Goal: Information Seeking & Learning: Learn about a topic

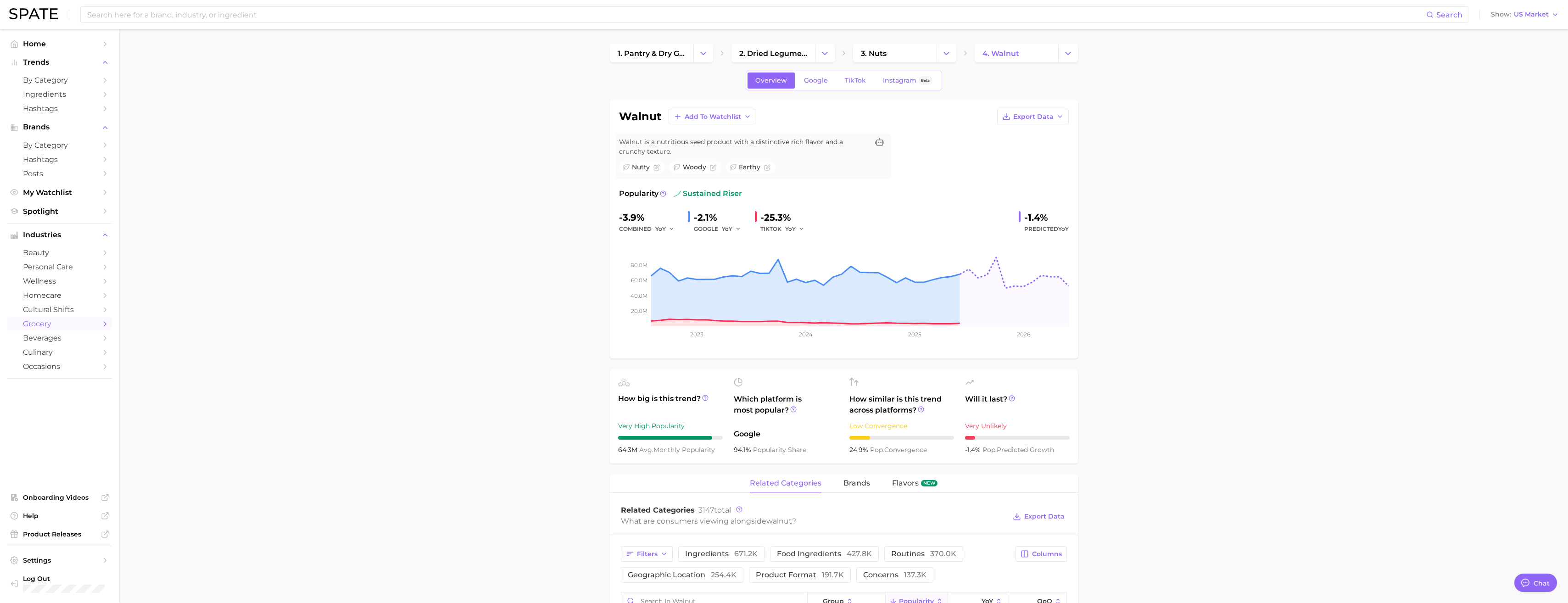
click at [37, 13] on img at bounding box center [33, 14] width 48 height 11
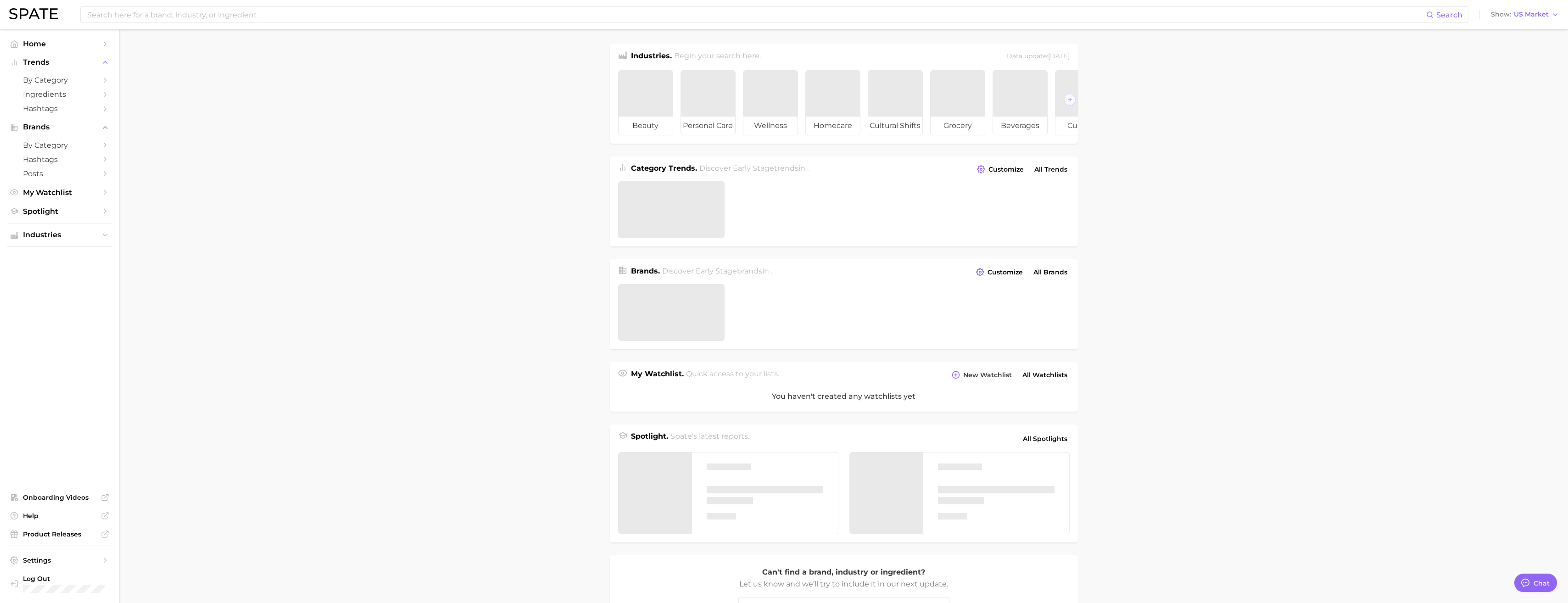
type textarea "x"
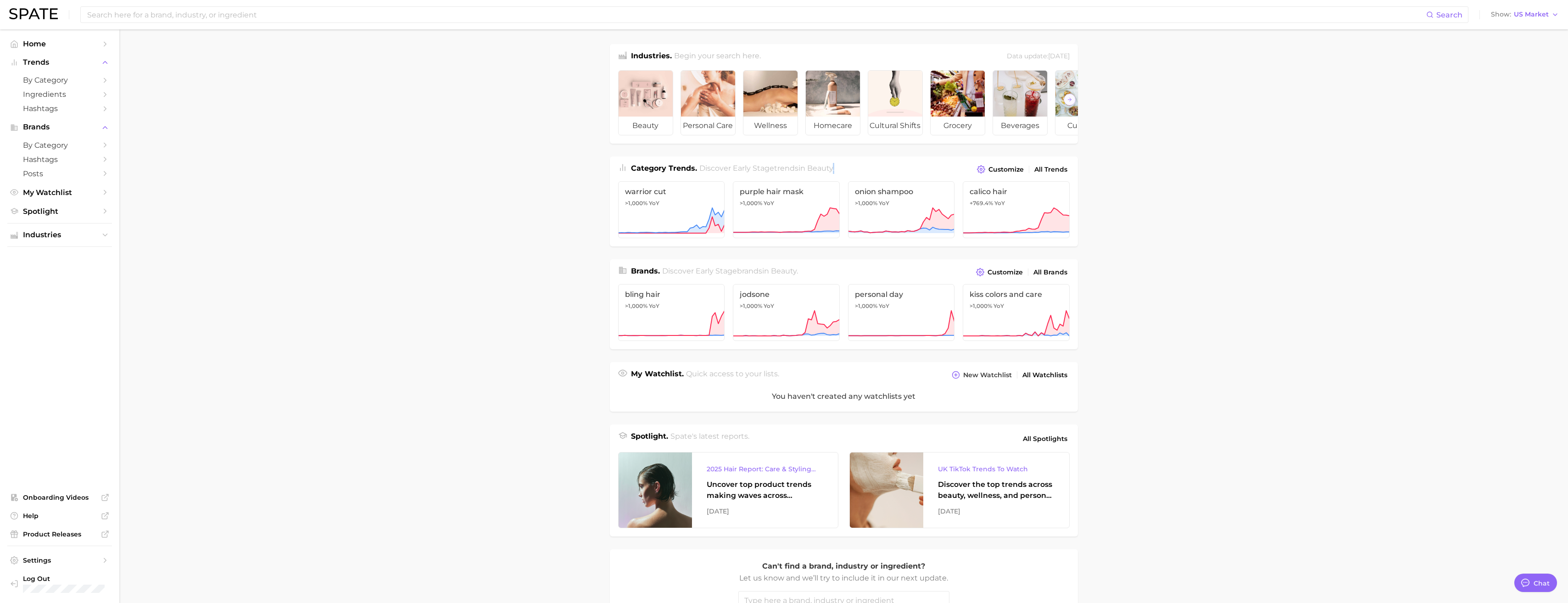
drag, startPoint x: 835, startPoint y: 154, endPoint x: 886, endPoint y: 160, distance: 51.4
click at [886, 160] on div "Industries. Begin your search here. Data update: [DATE] beauty personal care we…" at bounding box center [844, 364] width 468 height 641
click at [845, 108] on div at bounding box center [833, 94] width 54 height 46
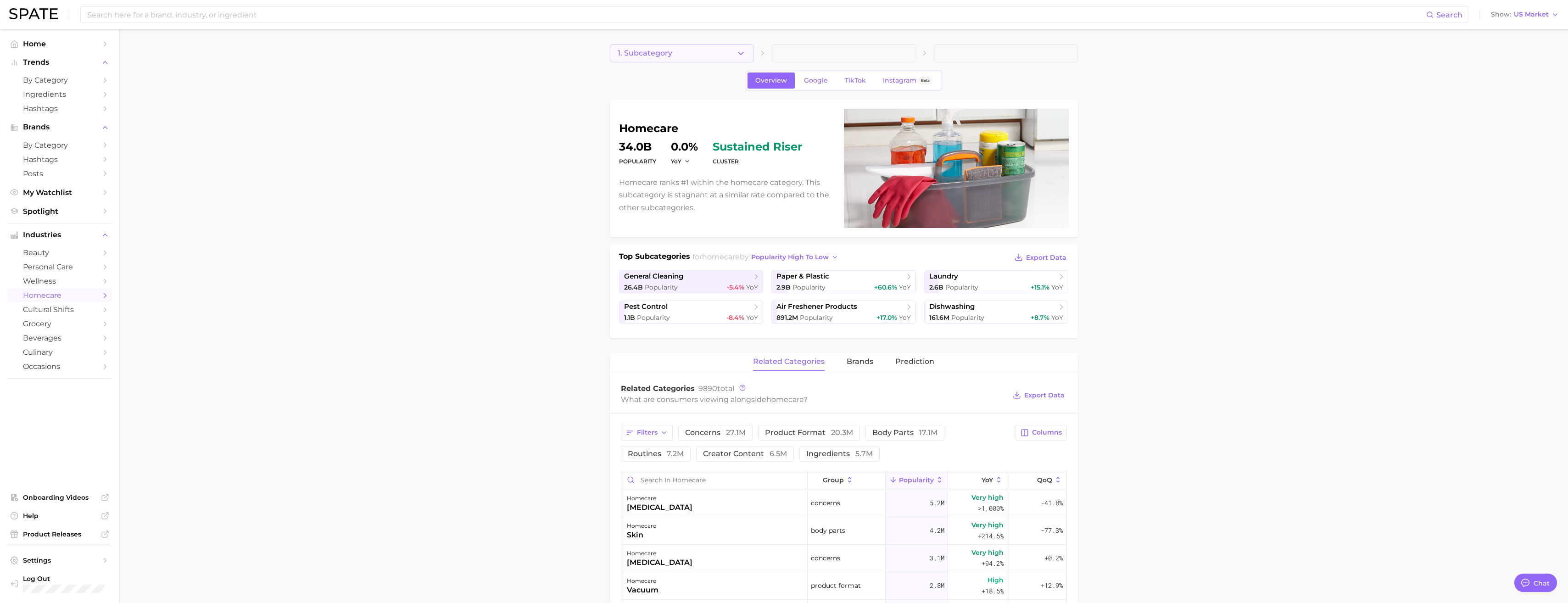
click at [729, 51] on button "1. Subcategory" at bounding box center [682, 53] width 144 height 19
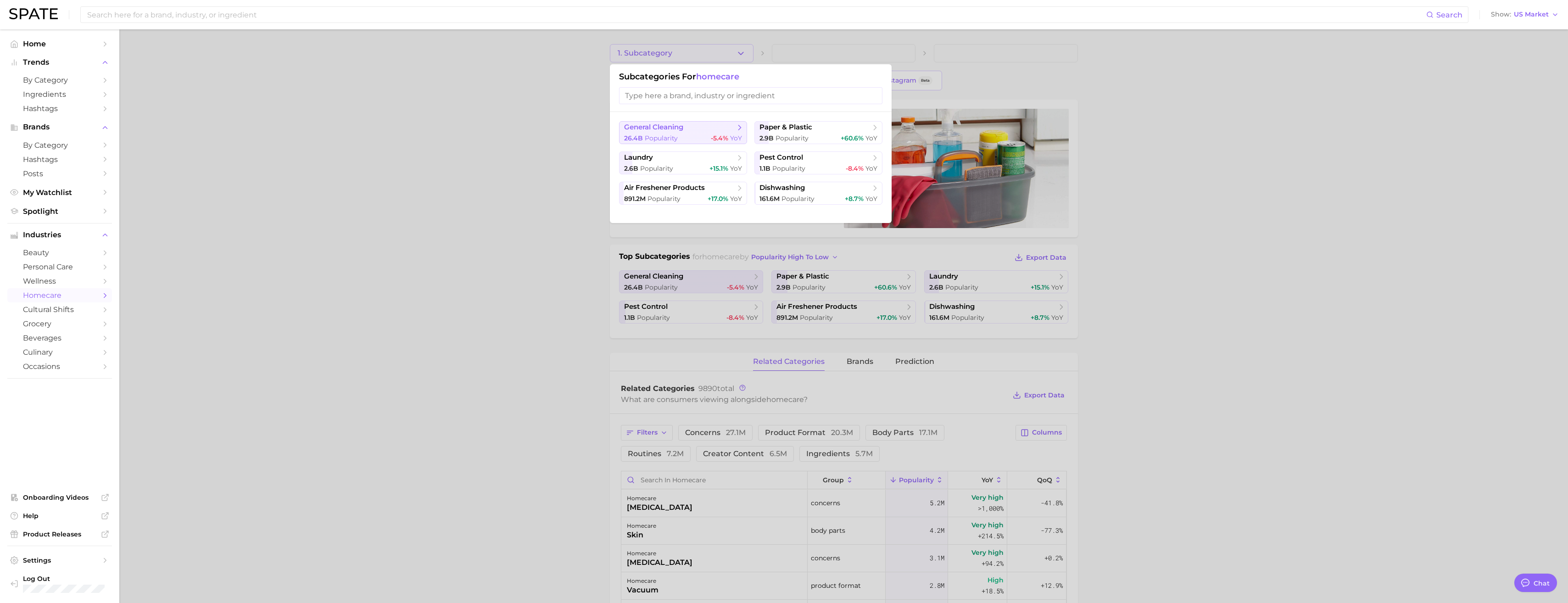
click at [709, 133] on button "general cleaning 26.4b Popularity -5.4% YoY" at bounding box center [683, 132] width 128 height 23
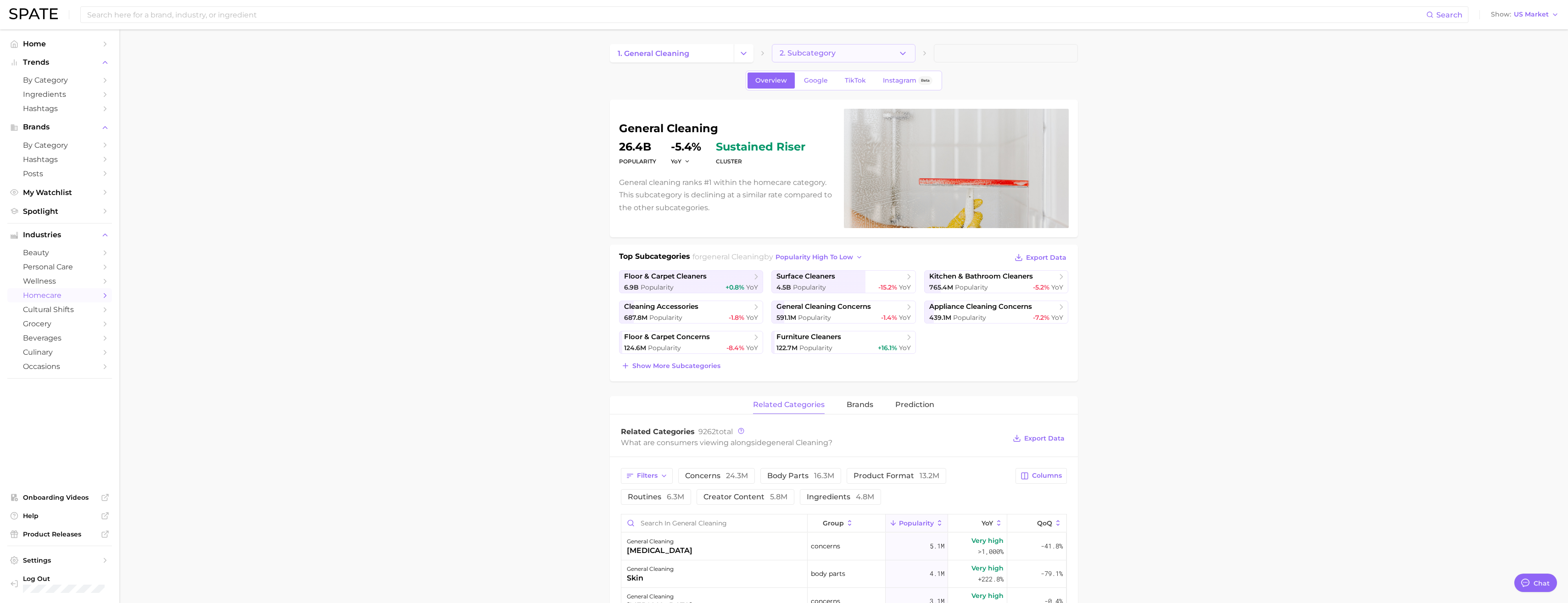
click at [879, 52] on button "2. Subcategory" at bounding box center [844, 53] width 144 height 19
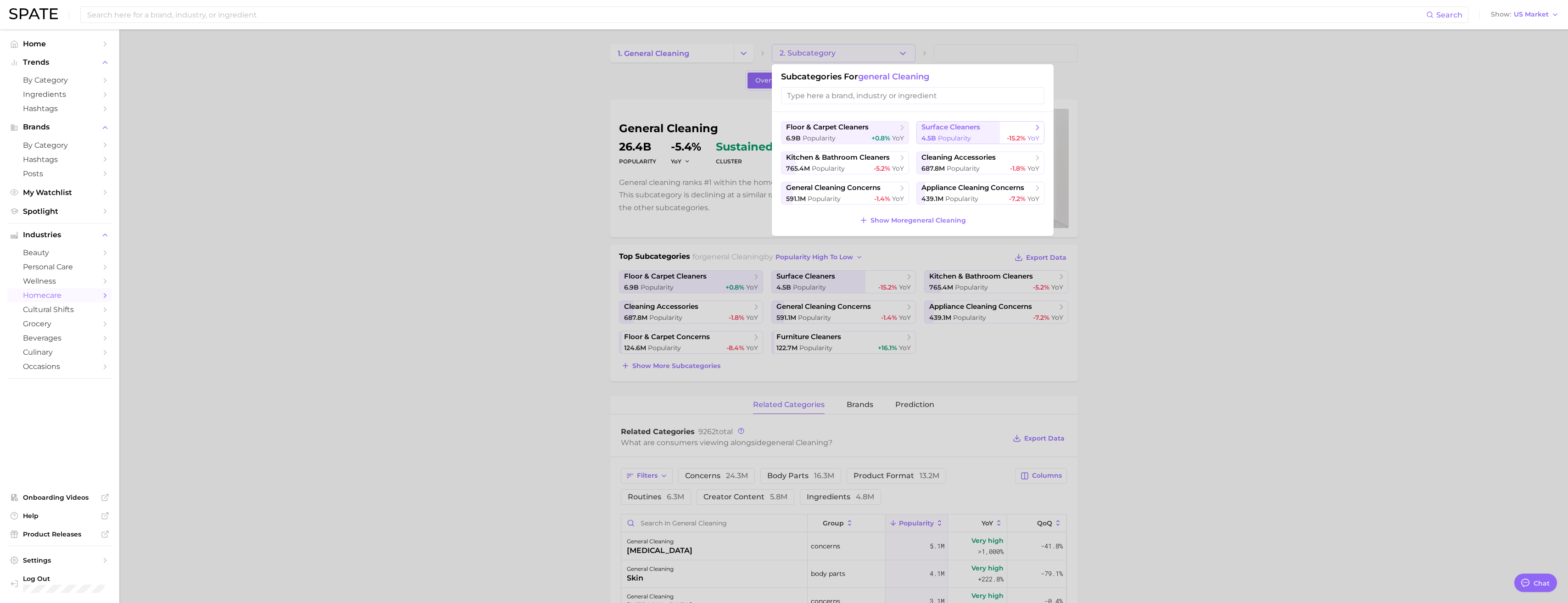
click at [972, 134] on div "4.5b Popularity -15.2% YoY" at bounding box center [980, 138] width 118 height 9
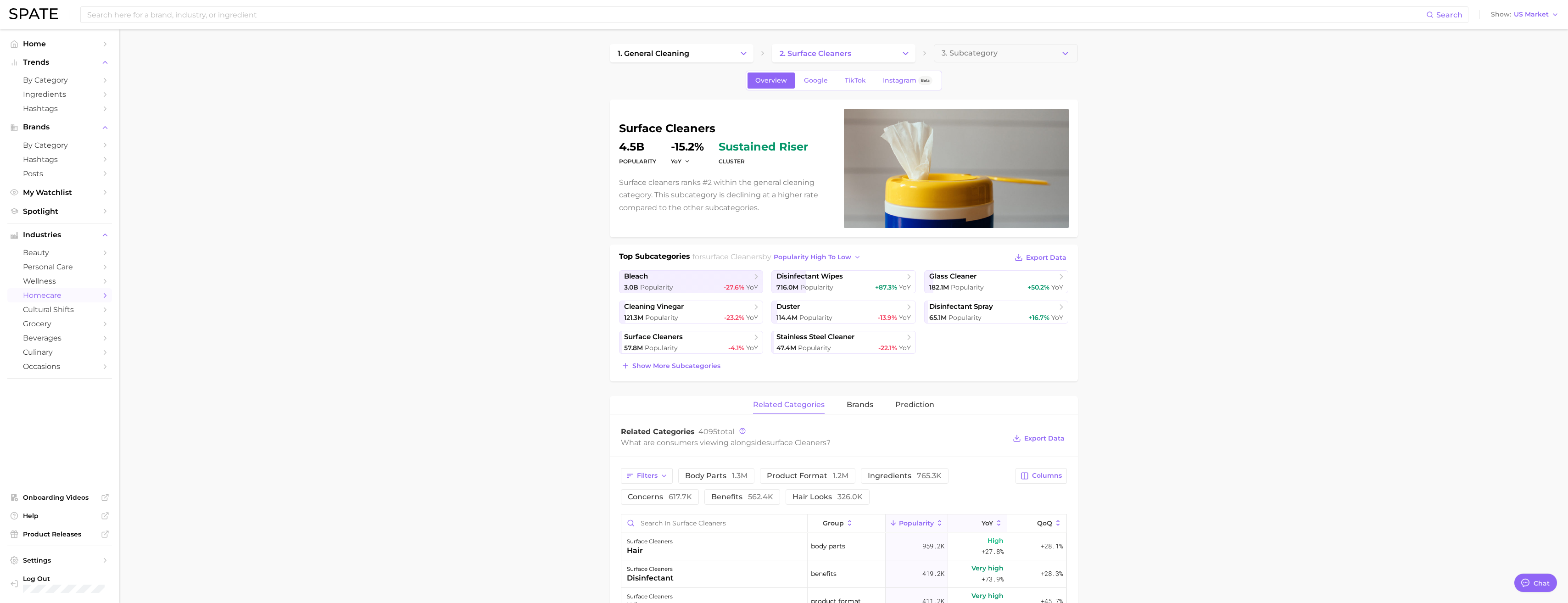
click at [981, 522] on span "YoY" at bounding box center [987, 523] width 12 height 7
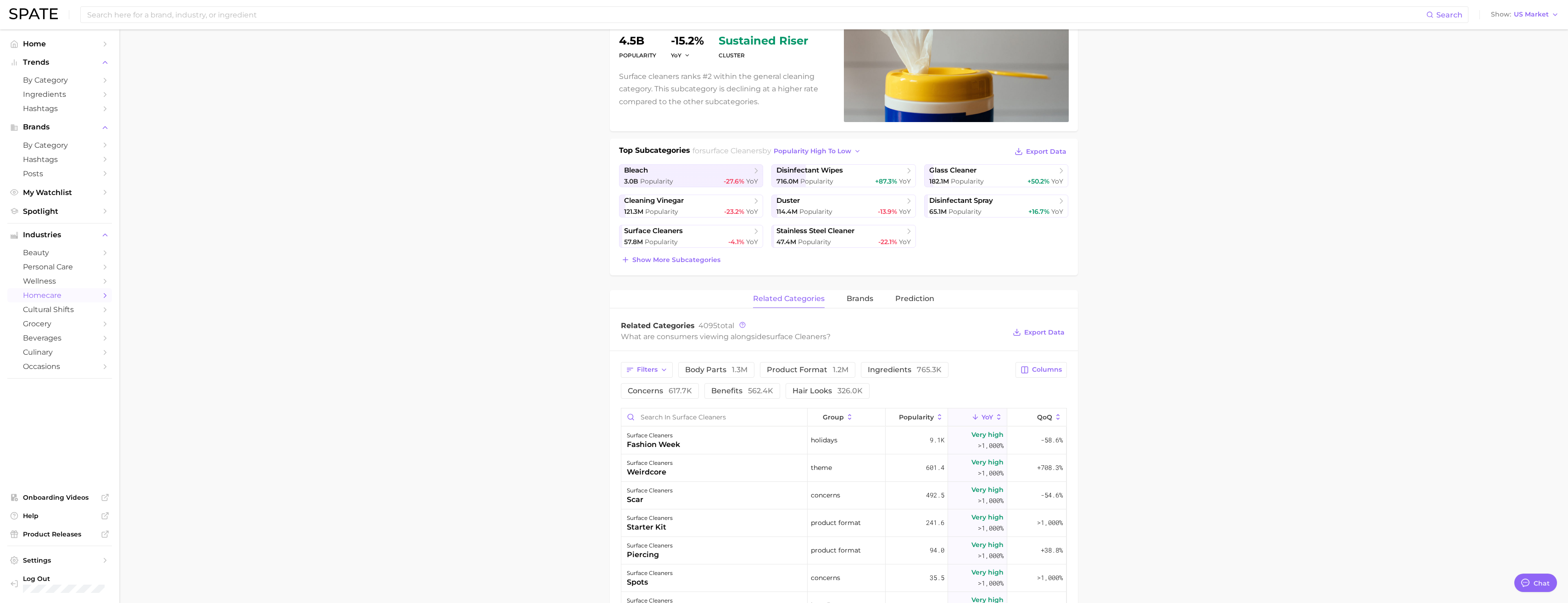
scroll to position [183, 0]
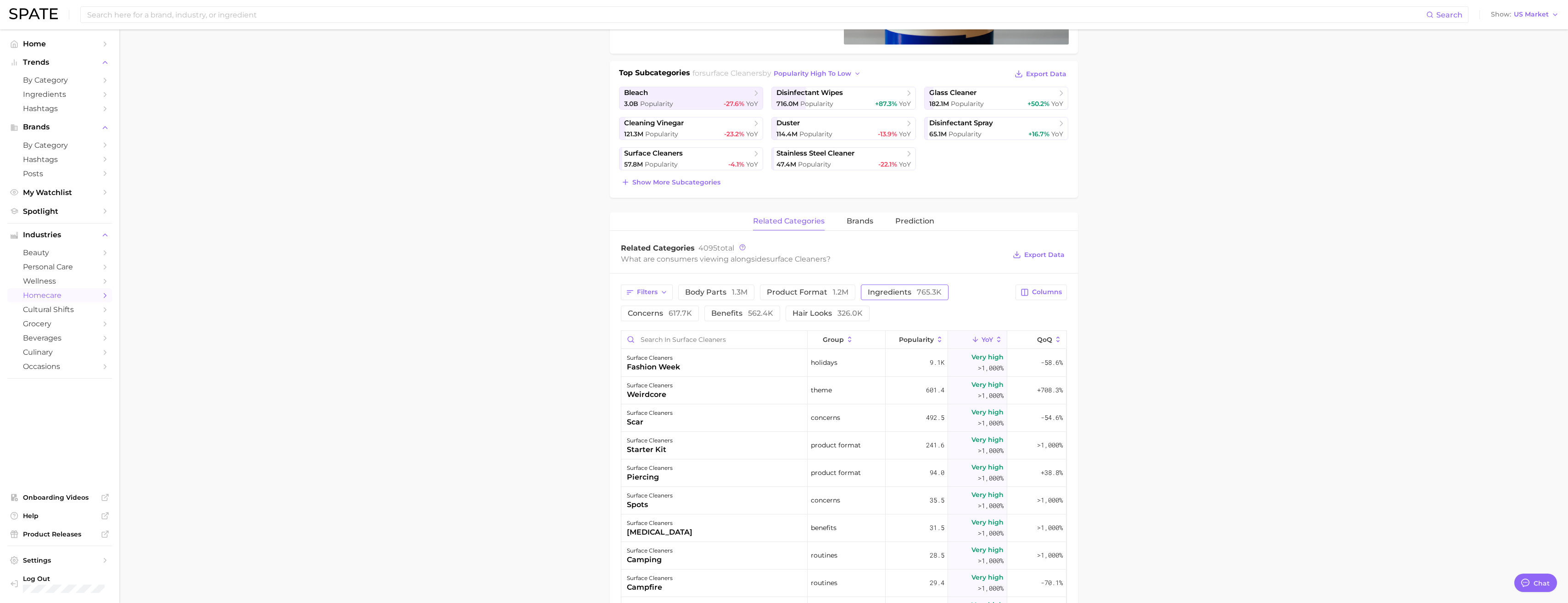
click at [889, 289] on span "ingredients 765.3k" at bounding box center [905, 293] width 74 height 7
click at [393, 19] on input at bounding box center [756, 14] width 1340 height 15
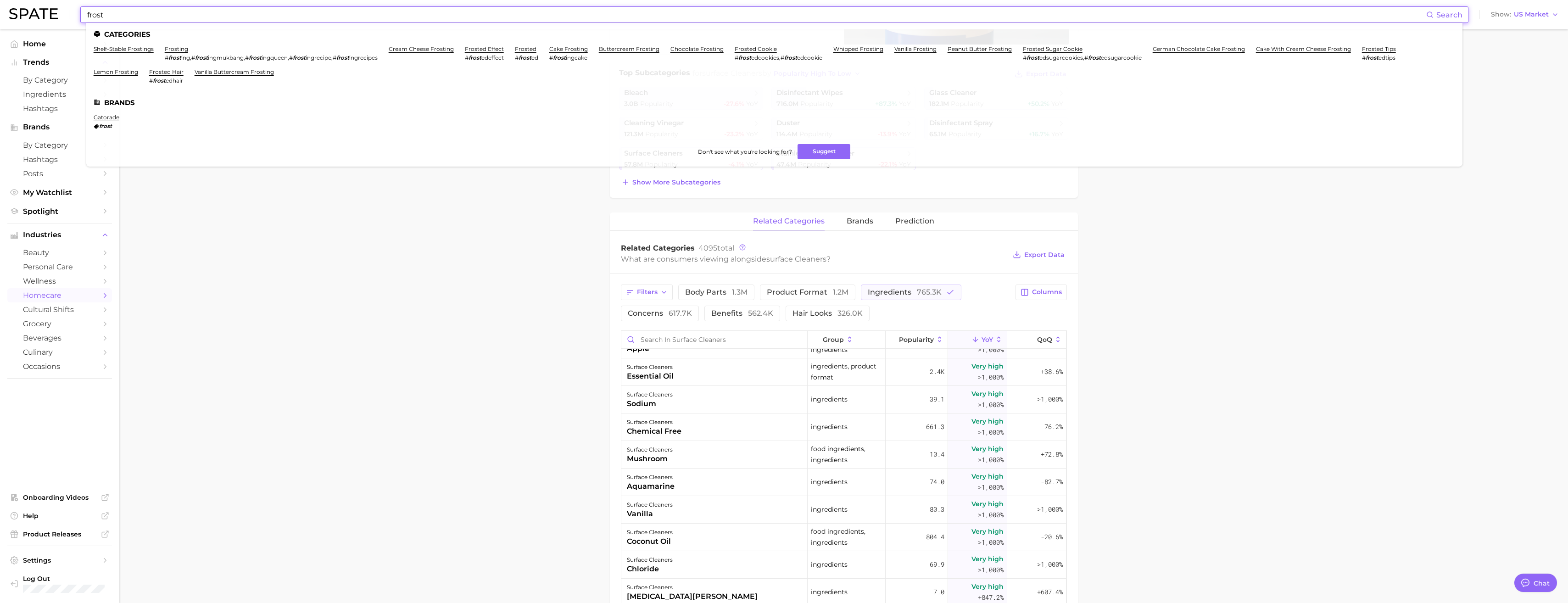
type input "frost"
click at [175, 48] on link "frosting" at bounding box center [177, 48] width 24 height 7
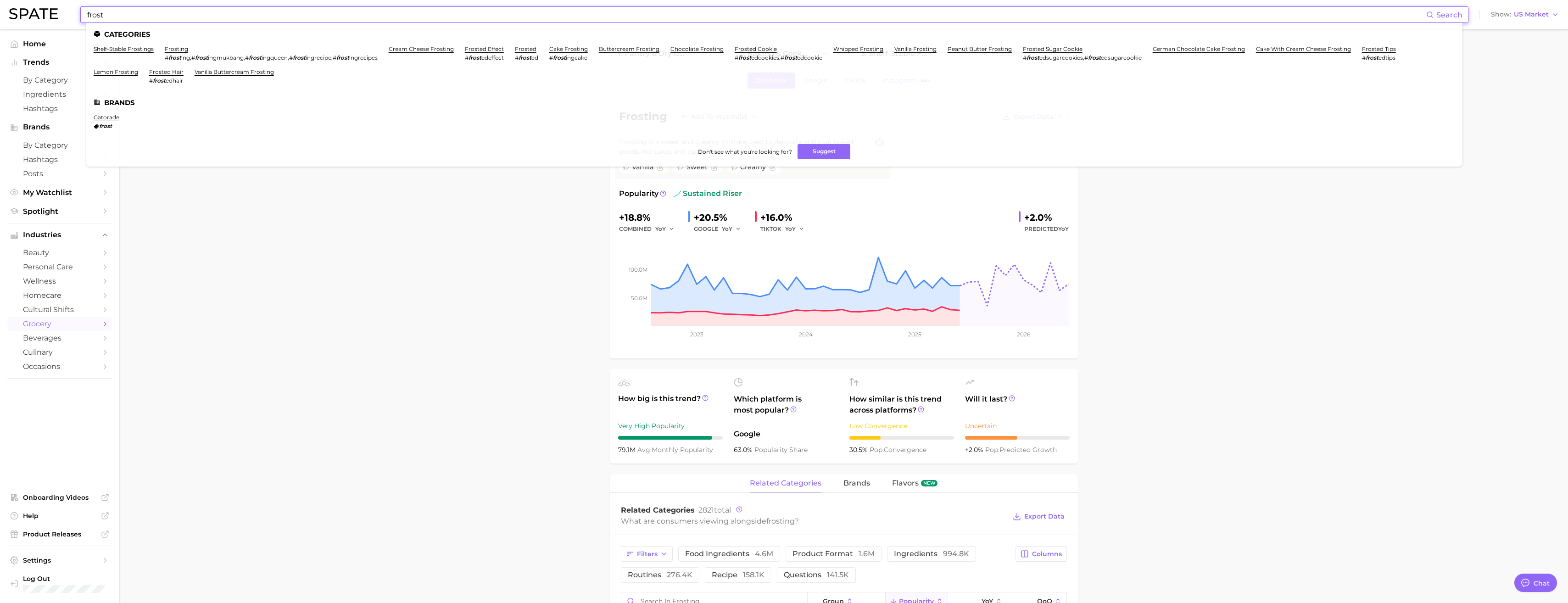
click at [131, 13] on input "frost" at bounding box center [756, 14] width 1340 height 15
click at [494, 46] on link "frosted effect" at bounding box center [484, 48] width 39 height 7
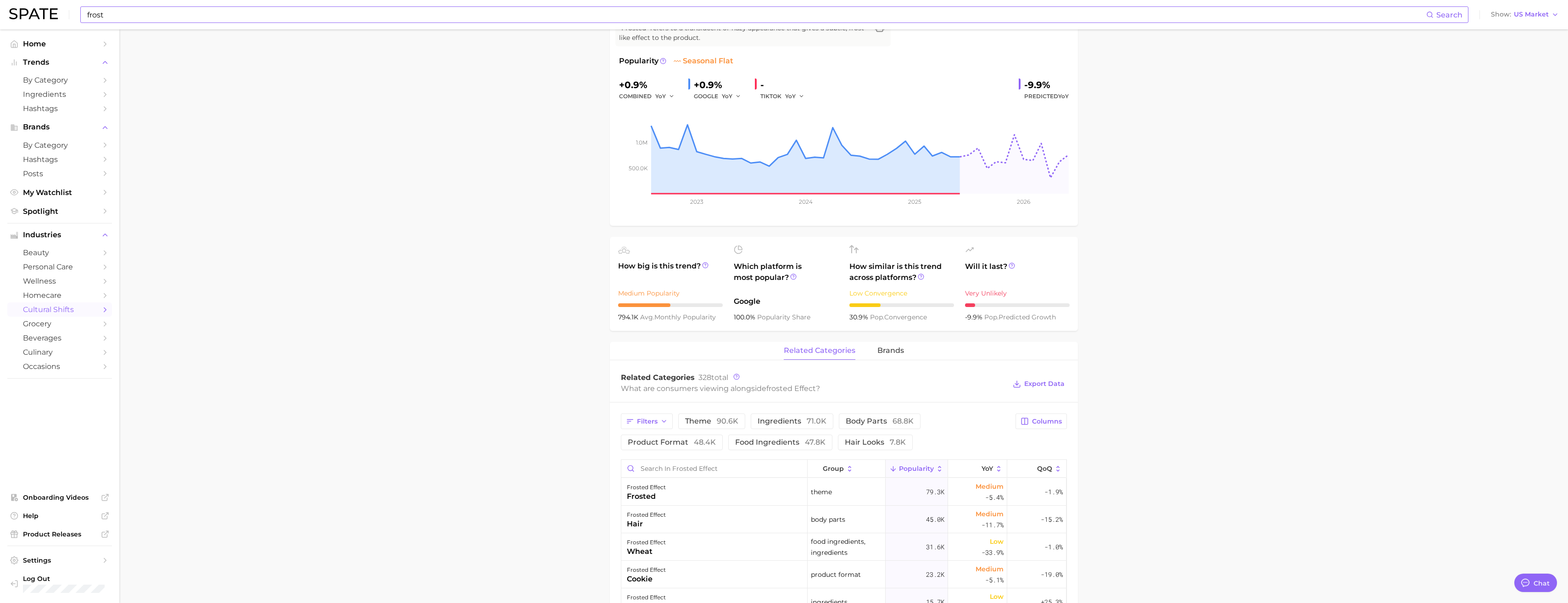
scroll to position [229, 0]
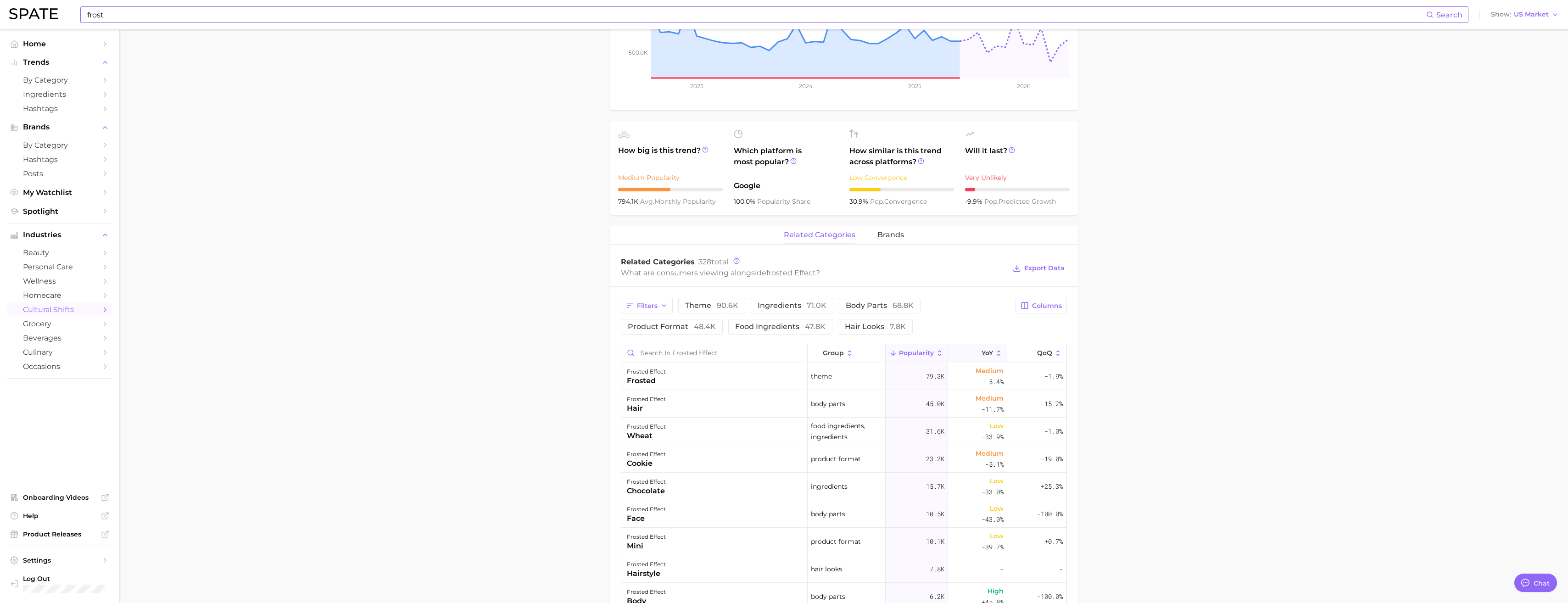
click at [981, 350] on span "YoY" at bounding box center [987, 353] width 12 height 7
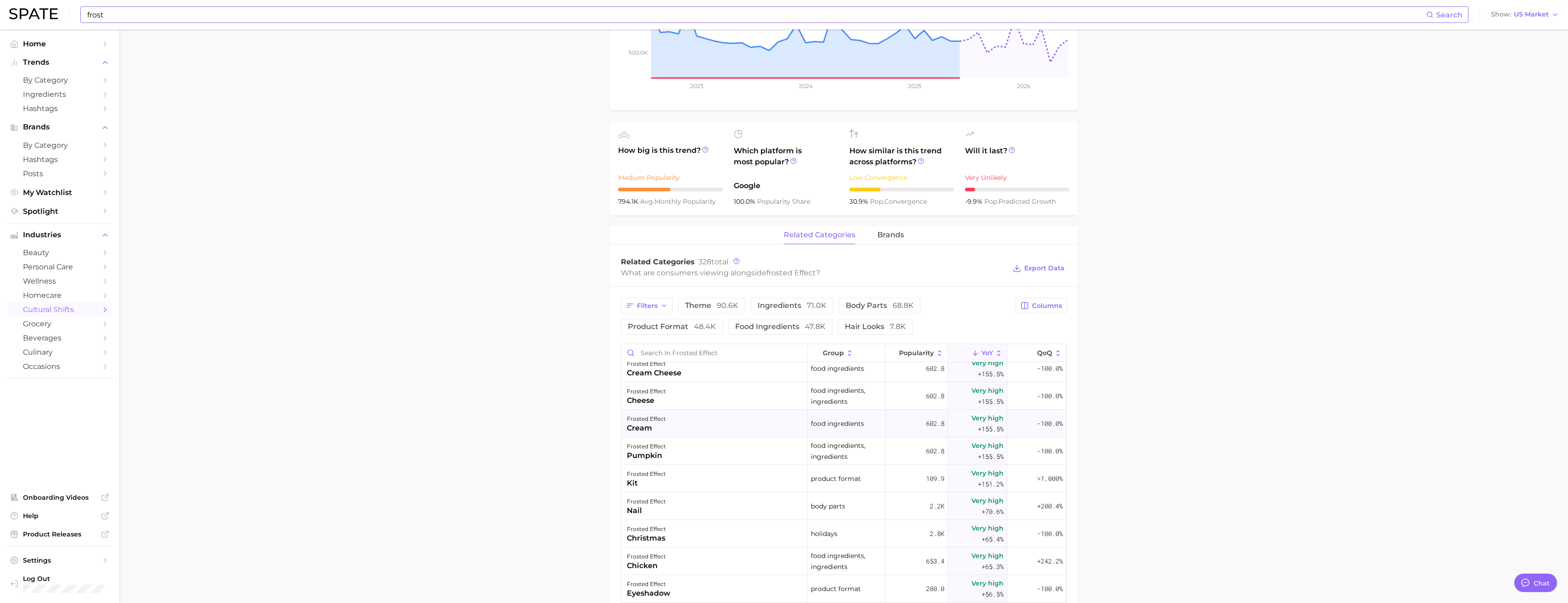
scroll to position [183, 0]
